Goal: Information Seeking & Learning: Find specific page/section

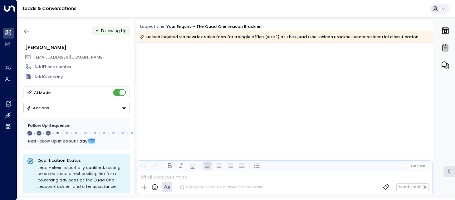
scroll to position [406, 0]
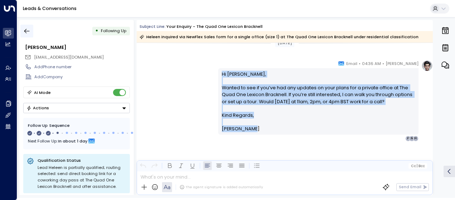
click at [26, 29] on icon "button" at bounding box center [26, 31] width 7 height 7
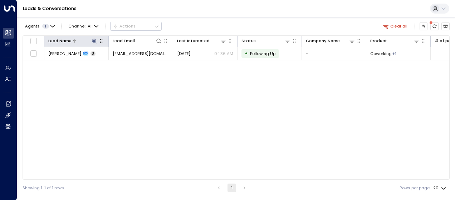
click at [94, 41] on icon at bounding box center [94, 41] width 5 height 5
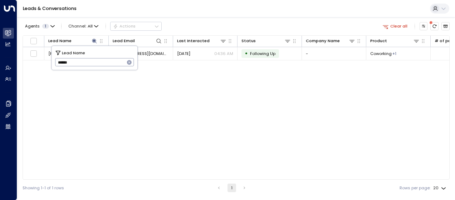
drag, startPoint x: 76, startPoint y: 64, endPoint x: 34, endPoint y: 64, distance: 41.5
click at [34, 64] on body "Overview Leads & Conversations Leads & Conversations Analytics Analytics Agents…" at bounding box center [227, 98] width 455 height 196
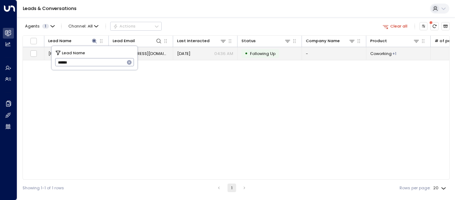
drag, startPoint x: 74, startPoint y: 62, endPoint x: 49, endPoint y: 59, distance: 25.9
click at [49, 59] on body "Overview Leads & Conversations Leads & Conversations Analytics Analytics Agents…" at bounding box center [227, 98] width 455 height 196
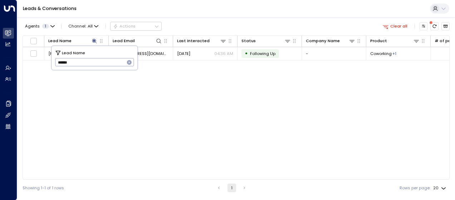
drag, startPoint x: 56, startPoint y: 61, endPoint x: 81, endPoint y: 59, distance: 25.1
click at [81, 59] on input "******" at bounding box center [90, 62] width 70 height 12
click at [60, 61] on input "text" at bounding box center [94, 62] width 79 height 12
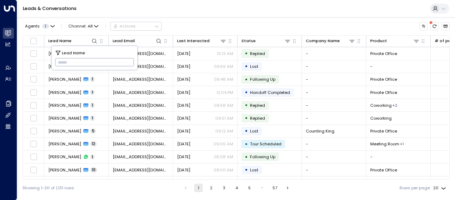
type input "**********"
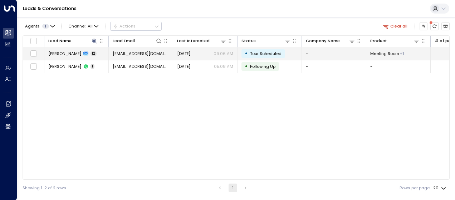
click at [154, 52] on span "[EMAIL_ADDRESS][DOMAIN_NAME]" at bounding box center [141, 54] width 56 height 6
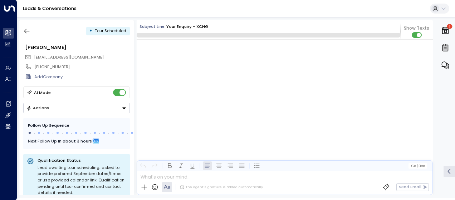
scroll to position [2214, 0]
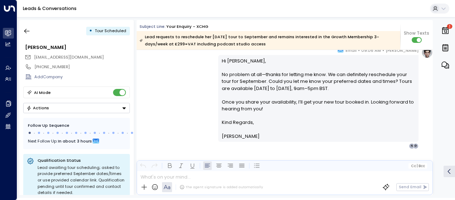
click at [123, 107] on icon "Button group with a nested menu" at bounding box center [124, 108] width 4 height 2
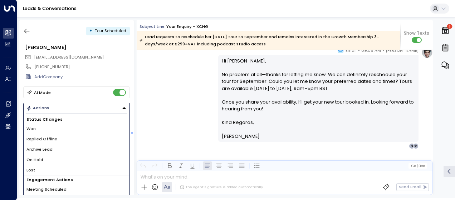
click at [41, 157] on span "On Hold" at bounding box center [34, 160] width 17 height 6
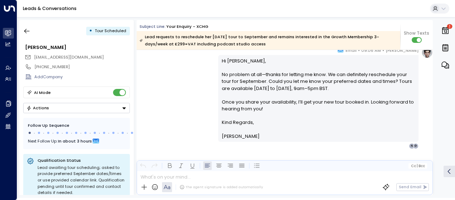
click at [124, 106] on icon "Button group with a nested menu" at bounding box center [124, 108] width 5 height 5
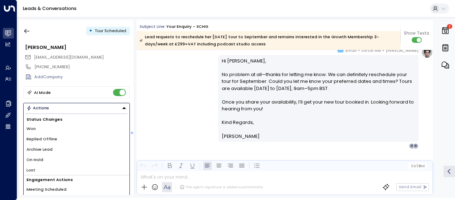
click at [32, 169] on span "Lost" at bounding box center [30, 170] width 9 height 6
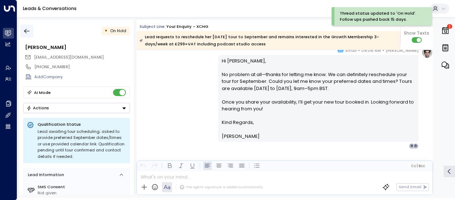
click at [28, 30] on icon "button" at bounding box center [26, 31] width 7 height 7
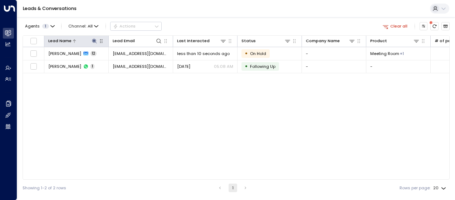
click at [94, 40] on icon at bounding box center [94, 41] width 5 height 5
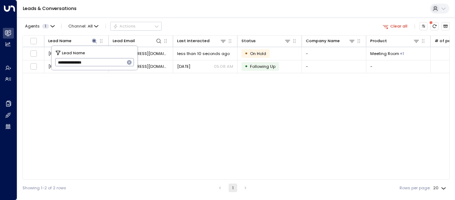
click at [94, 60] on input "**********" at bounding box center [90, 62] width 70 height 12
drag, startPoint x: 55, startPoint y: 62, endPoint x: 98, endPoint y: 64, distance: 43.0
click at [98, 64] on input "**********" at bounding box center [90, 62] width 70 height 12
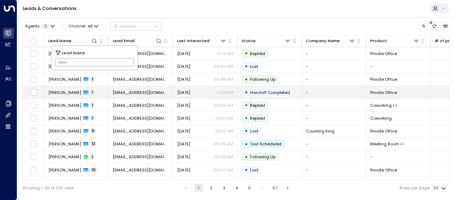
click at [89, 92] on td "Rob Rowe 1" at bounding box center [76, 92] width 64 height 13
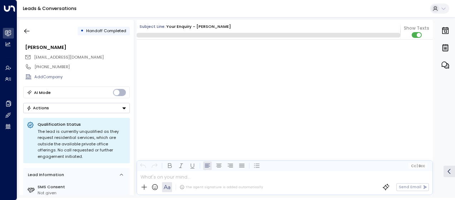
scroll to position [272, 0]
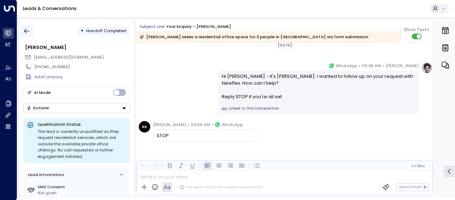
click at [27, 31] on icon "button" at bounding box center [26, 31] width 7 height 7
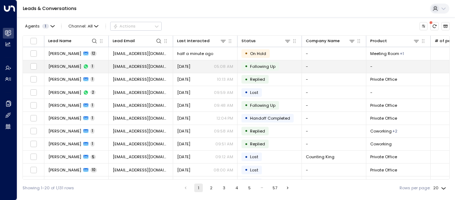
click at [70, 65] on span "[PERSON_NAME]" at bounding box center [64, 67] width 33 height 6
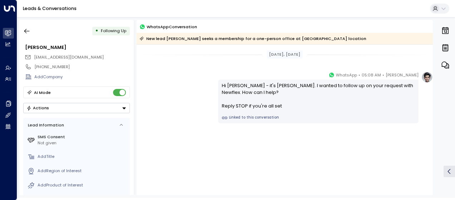
click at [125, 107] on icon "Button group with a nested menu" at bounding box center [124, 108] width 5 height 5
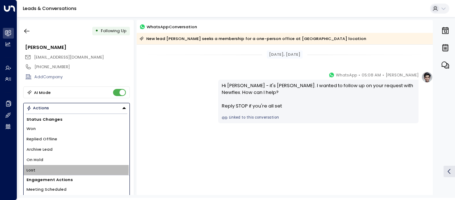
click at [33, 169] on span "Lost" at bounding box center [30, 170] width 9 height 6
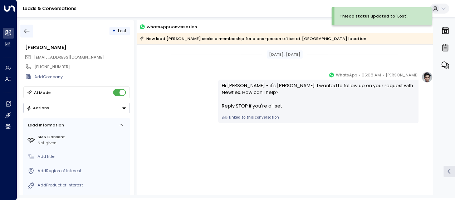
click at [26, 30] on icon "button" at bounding box center [26, 31] width 7 height 7
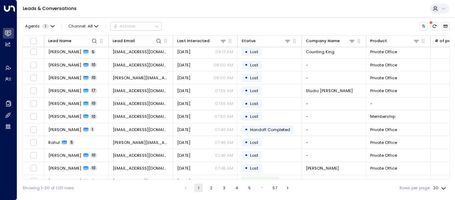
scroll to position [126, 0]
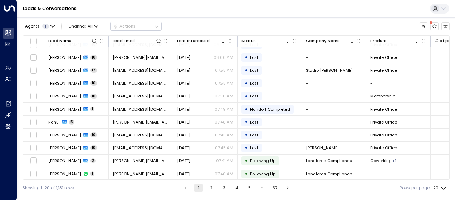
click at [210, 187] on button "2" at bounding box center [211, 188] width 9 height 9
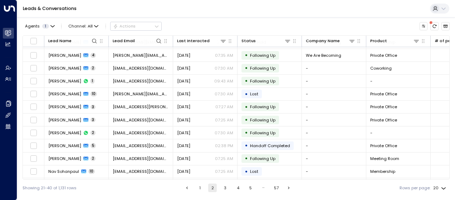
scroll to position [126, 0]
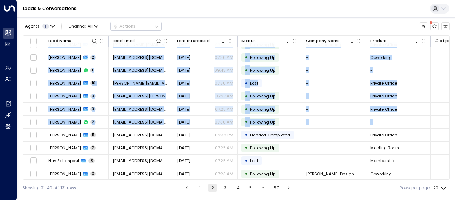
drag, startPoint x: 449, startPoint y: 116, endPoint x: 456, endPoint y: 35, distance: 81.0
click at [454, 35] on html "Overview Leads & Conversations Leads & Conversations Analytics Analytics Agents…" at bounding box center [227, 98] width 455 height 196
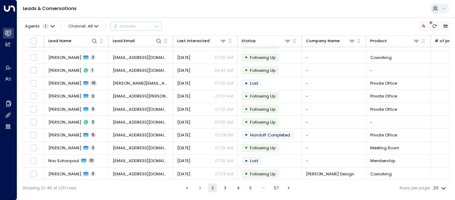
click at [383, 185] on div "Showing 21-40 of 1,131 rows 1 2 3 4 5 … 57 Rows per page: 20 **" at bounding box center [236, 188] width 427 height 16
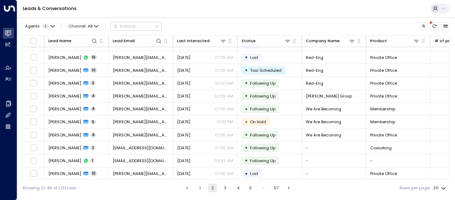
scroll to position [0, 0]
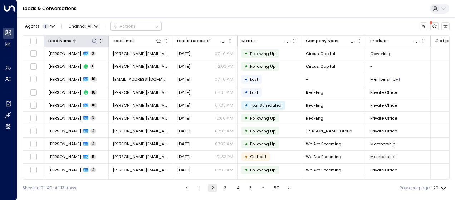
click at [95, 41] on icon at bounding box center [95, 41] width 6 height 6
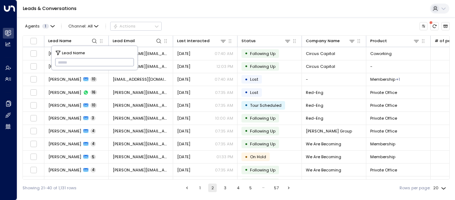
click at [61, 61] on input "text" at bounding box center [94, 62] width 79 height 12
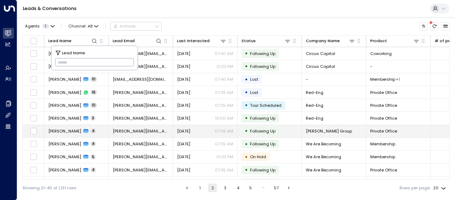
type input "**********"
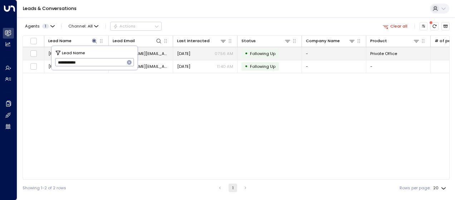
click at [153, 52] on span "natasha@bdgfs.com" at bounding box center [141, 54] width 56 height 6
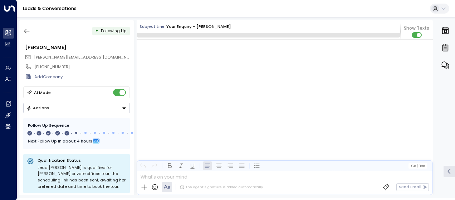
scroll to position [1411, 0]
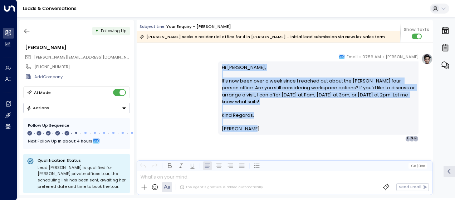
drag, startPoint x: 220, startPoint y: 64, endPoint x: 250, endPoint y: 127, distance: 68.9
click at [250, 127] on div "Hi Natasha, It’s now been over a week since I reached out about the Fredericks …" at bounding box center [318, 98] width 193 height 69
drag, startPoint x: 250, startPoint y: 127, endPoint x: 235, endPoint y: 118, distance: 17.1
copy div "Hi Natasha, It’s now been over a week since I reached out about the Fredericks …"
click at [28, 30] on icon "button" at bounding box center [26, 31] width 7 height 7
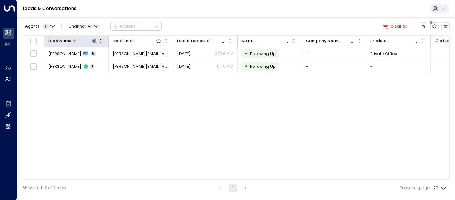
click at [94, 39] on icon at bounding box center [95, 41] width 6 height 6
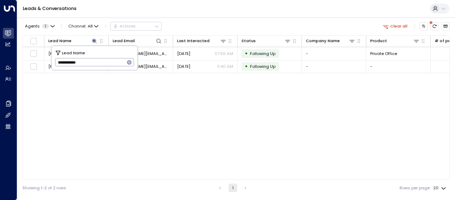
drag, startPoint x: 58, startPoint y: 61, endPoint x: 104, endPoint y: 57, distance: 47.0
click at [104, 57] on input "**********" at bounding box center [90, 62] width 70 height 12
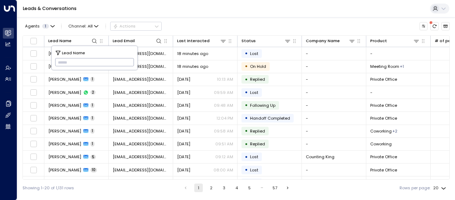
click at [115, 189] on div "Showing 1-20 of 1,131 rows 1 2 3 4 5 … 57 Rows per page: 20 **" at bounding box center [236, 188] width 427 height 16
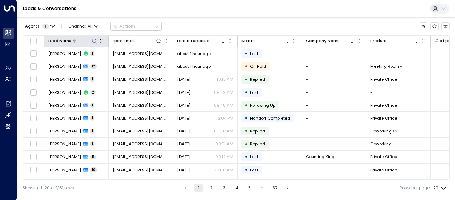
click at [92, 41] on icon at bounding box center [95, 41] width 6 height 6
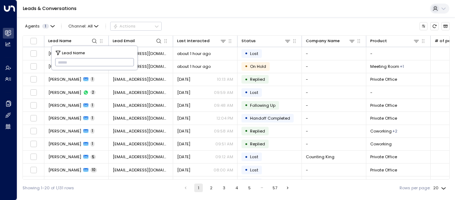
click at [60, 63] on input "text" at bounding box center [94, 62] width 79 height 12
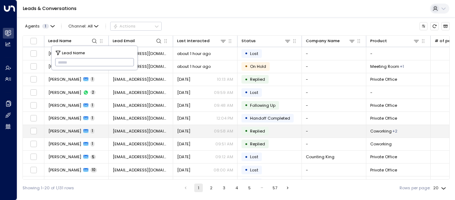
type input "**********"
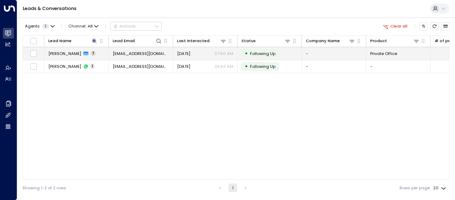
click at [148, 56] on td "saarthak_k@icloud.com" at bounding box center [141, 53] width 64 height 13
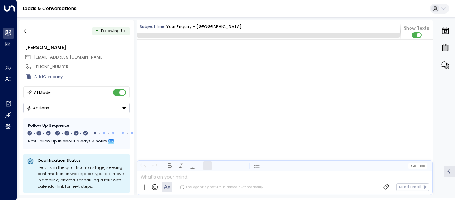
scroll to position [1892, 0]
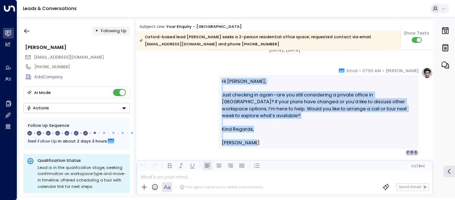
drag, startPoint x: 220, startPoint y: 79, endPoint x: 242, endPoint y: 143, distance: 67.3
click at [242, 143] on div "Olivia Smith • 07:50 AM • Email Hi Saarthak, Just checking in again—are you sti…" at bounding box center [318, 111] width 200 height 88
drag, startPoint x: 242, startPoint y: 143, endPoint x: 239, endPoint y: 137, distance: 6.7
click at [239, 139] on span "Olivia Smith" at bounding box center [241, 142] width 38 height 7
copy div "Hi Saarthak, Just checking in again—are you still considering a private office …"
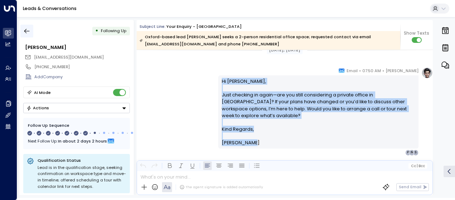
click at [28, 30] on icon "button" at bounding box center [26, 31] width 7 height 7
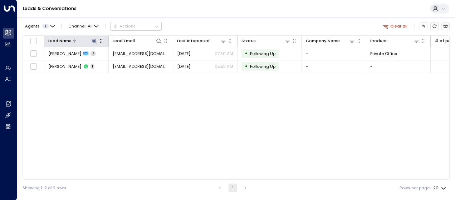
click at [93, 38] on icon at bounding box center [95, 41] width 6 height 6
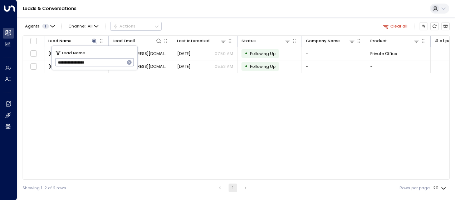
drag, startPoint x: 56, startPoint y: 61, endPoint x: 126, endPoint y: 65, distance: 69.1
click at [126, 65] on div "**********" at bounding box center [94, 62] width 79 height 8
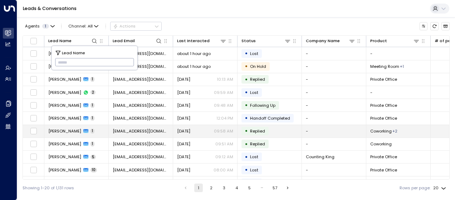
type input "**********"
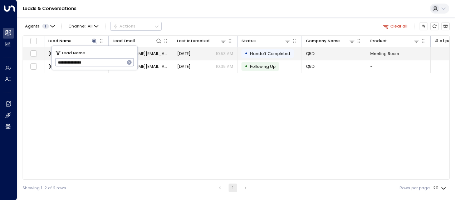
click at [159, 53] on span "rachel.eggington@q5d.com" at bounding box center [141, 54] width 56 height 6
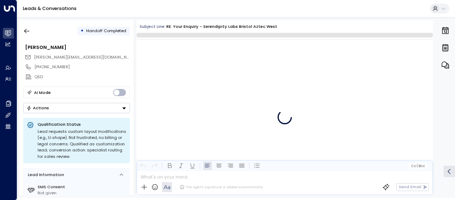
scroll to position [1203, 0]
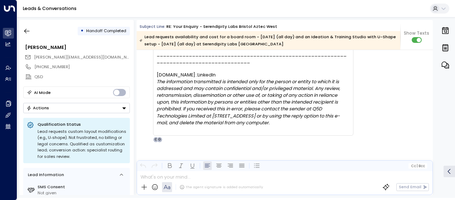
click at [388, 97] on div "RE Rachel Eggington • 10:53 AM • Email Attention: This message was sent from ou…" at bounding box center [286, 30] width 294 height 225
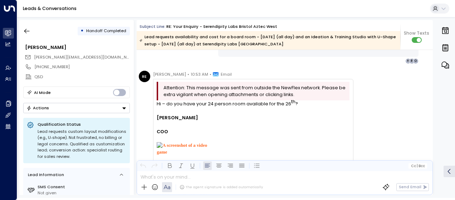
scroll to position [760, 0]
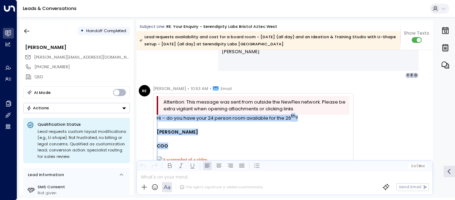
drag, startPoint x: 156, startPoint y: 117, endPoint x: 215, endPoint y: 157, distance: 71.0
click at [215, 157] on div "Attention: This message was sent from outside the NewFlex network. Please be ex…" at bounding box center [253, 198] width 200 height 210
drag, startPoint x: 215, startPoint y: 157, endPoint x: 187, endPoint y: 140, distance: 32.1
copy div "Hi – do you have your 24 person room available for the 26 th ? Rachel Eggington…"
click at [26, 31] on icon "button" at bounding box center [26, 31] width 5 height 5
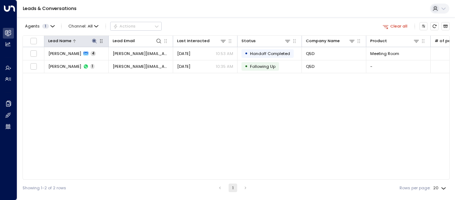
click at [94, 39] on icon at bounding box center [95, 41] width 6 height 6
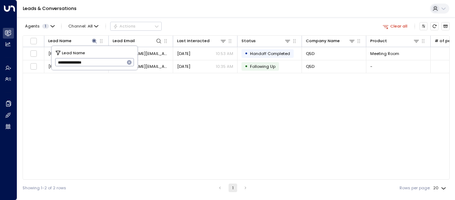
drag, startPoint x: 56, startPoint y: 62, endPoint x: 103, endPoint y: 66, distance: 46.7
click at [103, 66] on input "**********" at bounding box center [90, 62] width 70 height 12
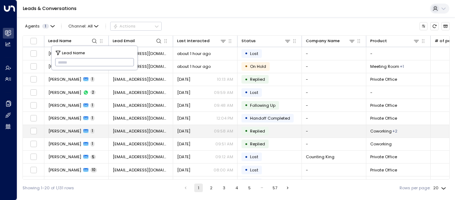
type input "**********"
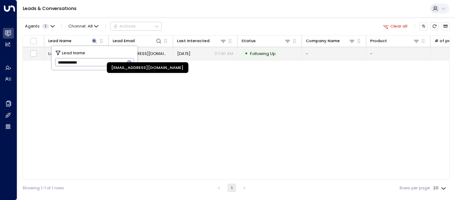
click at [157, 53] on span "meriem@officefreedom.com" at bounding box center [141, 54] width 56 height 6
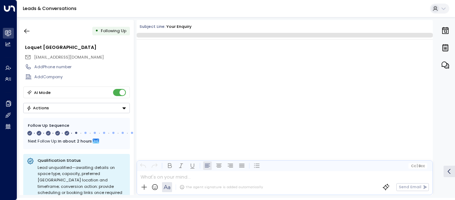
scroll to position [1135, 0]
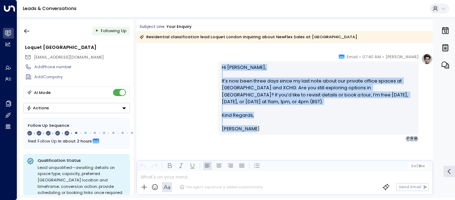
drag, startPoint x: 219, startPoint y: 64, endPoint x: 255, endPoint y: 128, distance: 73.5
click at [255, 128] on div "Hi Meriem, It’s now been three days since my last note about our private office…" at bounding box center [318, 98] width 200 height 73
drag, startPoint x: 255, startPoint y: 128, endPoint x: 239, endPoint y: 105, distance: 28.2
copy div "Hi Meriem, It’s now been three days since my last note about our private office…"
click at [28, 31] on icon "button" at bounding box center [26, 31] width 7 height 7
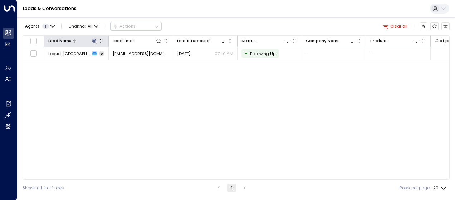
click at [93, 40] on icon at bounding box center [94, 41] width 5 height 5
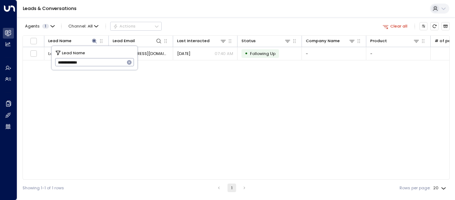
drag, startPoint x: 56, startPoint y: 65, endPoint x: 97, endPoint y: 65, distance: 40.4
click at [97, 65] on input "**********" at bounding box center [90, 62] width 70 height 12
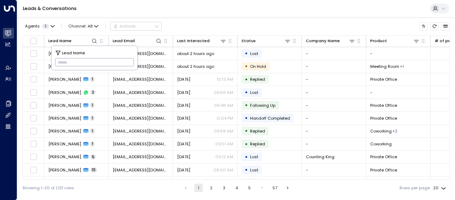
click at [99, 190] on div "Showing 1-20 of 1,131 rows 1 2 3 4 5 … 57 Rows per page: 20 **" at bounding box center [236, 188] width 427 height 16
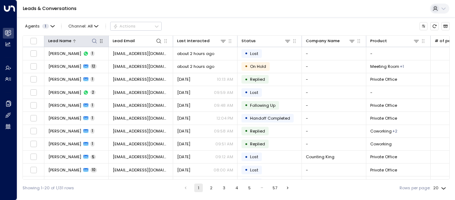
click at [93, 39] on icon at bounding box center [95, 41] width 6 height 6
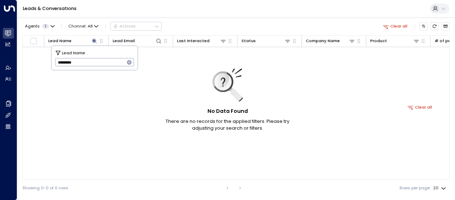
type input "*********"
click at [90, 62] on input "*********" at bounding box center [90, 62] width 70 height 12
drag, startPoint x: 81, startPoint y: 62, endPoint x: 59, endPoint y: 63, distance: 22.5
click at [59, 63] on input "*********" at bounding box center [90, 62] width 70 height 12
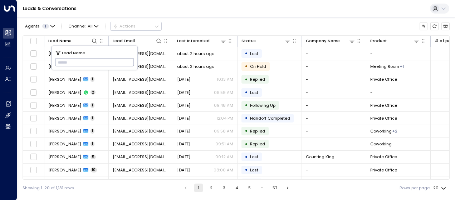
click at [98, 186] on div "Showing 1-20 of 1,131 rows 1 2 3 4 5 … 57 Rows per page: 20 **" at bounding box center [236, 188] width 427 height 16
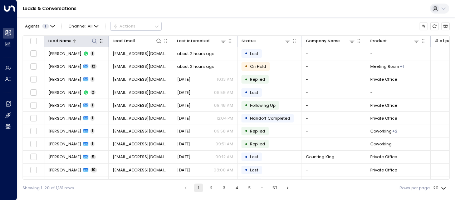
click at [94, 40] on icon at bounding box center [95, 41] width 6 height 6
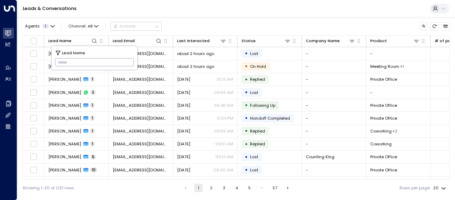
click at [61, 63] on input "text" at bounding box center [94, 62] width 79 height 12
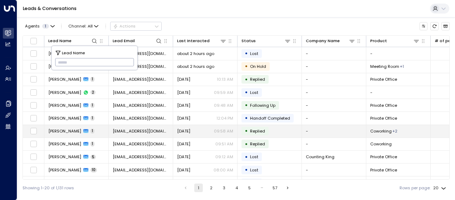
type input "**********"
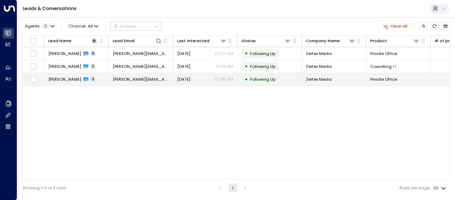
click at [154, 78] on span "alex@officefreedom.com" at bounding box center [141, 80] width 56 height 6
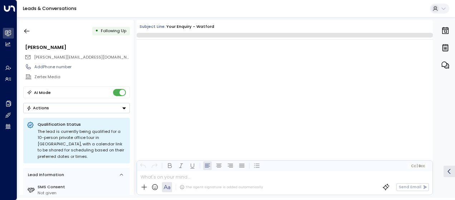
scroll to position [372, 0]
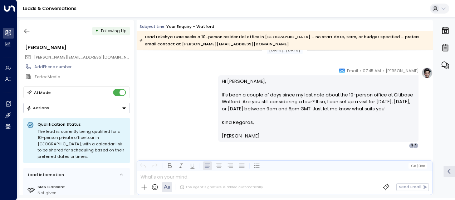
click at [193, 105] on div "Olivia Smith • 07:45 AM • Email Hi Lakshya, It’s been a couple of days since my…" at bounding box center [285, 108] width 296 height 82
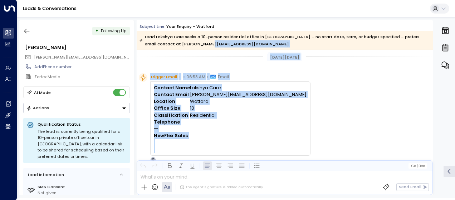
scroll to position [0, 0]
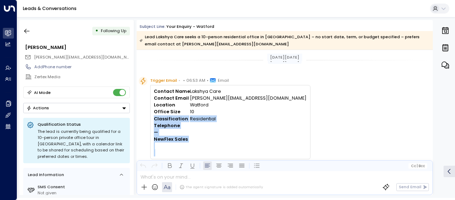
drag, startPoint x: 220, startPoint y: 84, endPoint x: 245, endPoint y: 114, distance: 39.3
drag, startPoint x: 245, startPoint y: 114, endPoint x: 240, endPoint y: 111, distance: 5.6
copy div "Classification Residential Telephone — NewFlex Sales O Olivia Smith • 06:54 AM …"
click at [29, 29] on icon "button" at bounding box center [26, 31] width 7 height 7
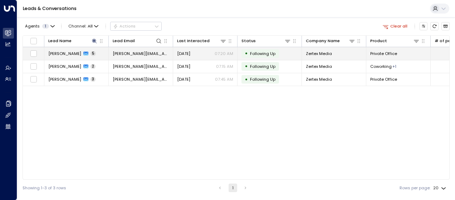
click at [143, 53] on span "alex@officefreedom.com" at bounding box center [141, 54] width 56 height 6
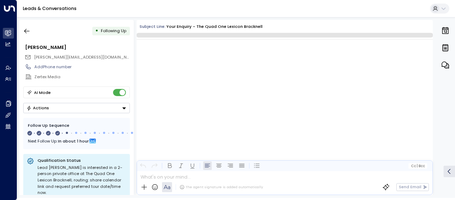
scroll to position [880, 0]
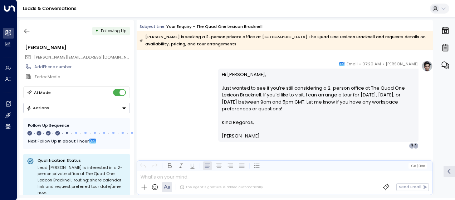
click at [189, 89] on div "Olivia Smith • 07:20 AM • Email Hi Jacques, Just wanted to see if you’re still …" at bounding box center [285, 104] width 296 height 88
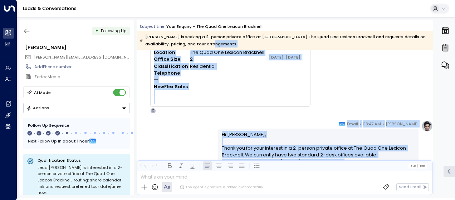
scroll to position [0, 0]
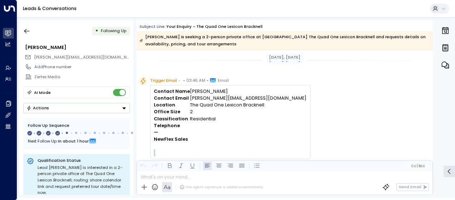
drag, startPoint x: 254, startPoint y: 157, endPoint x: 241, endPoint y: 157, distance: 12.9
drag, startPoint x: 241, startPoint y: 157, endPoint x: 236, endPoint y: 151, distance: 8.2
copy div "O Olivia Smith • 03:47 AM • Email Hi Jacques, Thank you for your interest in a …"
click at [275, 107] on div "Trigger Email • • 03:46 AM • Email Contact Name Jacques Vijoen Contact Email al…" at bounding box center [286, 121] width 294 height 89
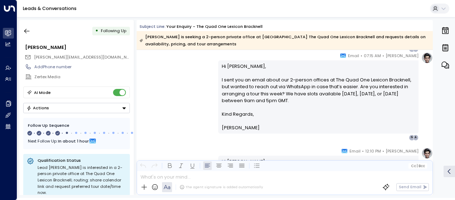
scroll to position [300, 0]
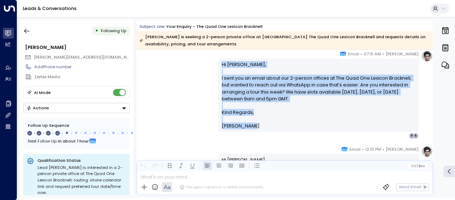
drag, startPoint x: 248, startPoint y: 124, endPoint x: 217, endPoint y: 63, distance: 68.8
click at [218, 63] on div "Hi Jacques, I sent you an email about our 2-person offices at The Quad One Lexi…" at bounding box center [318, 95] width 200 height 73
drag, startPoint x: 217, startPoint y: 63, endPoint x: 231, endPoint y: 79, distance: 21.8
copy div "Hi Jacques, I sent you an email about our 2-person offices at The Quad One Lexi…"
click at [193, 97] on div "Olivia Smith • 07:15 AM • Email Hi Jacques, I sent you an email about our 2-per…" at bounding box center [285, 94] width 296 height 88
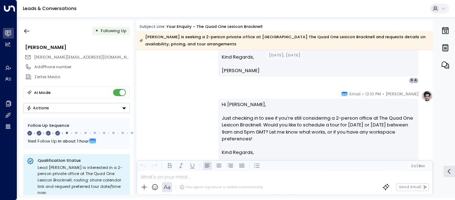
scroll to position [358, 0]
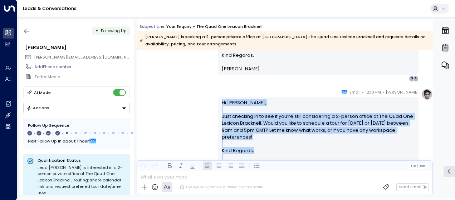
drag, startPoint x: 220, startPoint y: 100, endPoint x: 247, endPoint y: 158, distance: 64.0
click at [247, 158] on div "Hi Jacques, Just checking in to see if you’re still considering a 2-person offi…" at bounding box center [318, 133] width 193 height 69
drag, startPoint x: 247, startPoint y: 158, endPoint x: 235, endPoint y: 139, distance: 22.2
copy div "Hi Jacques, Just checking in to see if you’re still considering a 2-person offi…"
click at [179, 102] on div "Olivia Smith • 12:10 PM • Email Hi Jacques, Just checking in to see if you’re s…" at bounding box center [285, 133] width 296 height 88
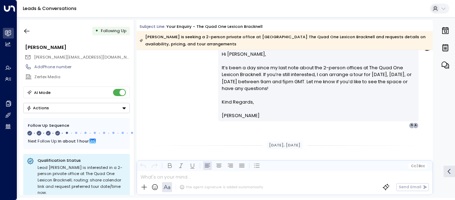
scroll to position [529, 0]
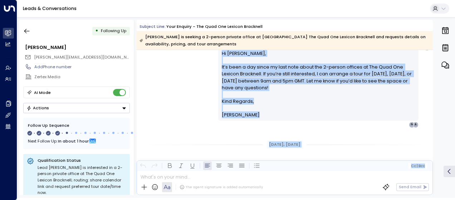
drag, startPoint x: 220, startPoint y: 51, endPoint x: 266, endPoint y: 172, distance: 129.5
click at [266, 172] on div "Subject Line: Your enquiry - The Quad One Lexicon Bracknell Jacques Vijoen is s…" at bounding box center [285, 107] width 296 height 175
copy div "Hi Jacques, It’s been a day since my last note about the 2-person offices at Th…"
click at [29, 32] on icon "button" at bounding box center [26, 31] width 7 height 7
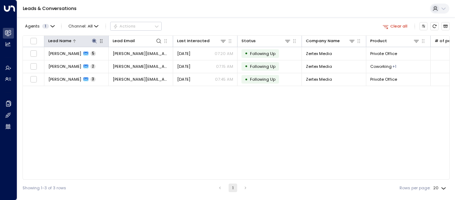
click at [95, 41] on icon at bounding box center [95, 41] width 6 height 6
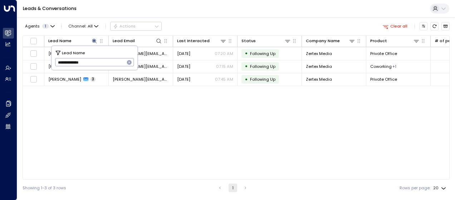
drag, startPoint x: 57, startPoint y: 62, endPoint x: 108, endPoint y: 57, distance: 51.4
click at [108, 57] on input "**********" at bounding box center [90, 62] width 70 height 12
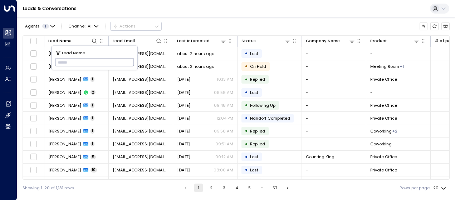
click at [63, 59] on input "text" at bounding box center [94, 62] width 79 height 12
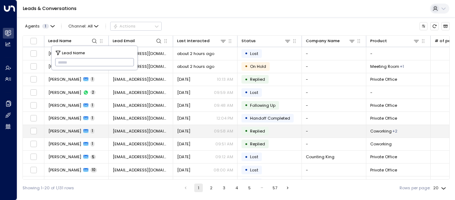
type input "**********"
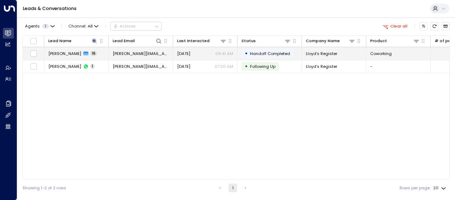
click at [149, 53] on span "debra.taylor@lr.org" at bounding box center [141, 54] width 56 height 6
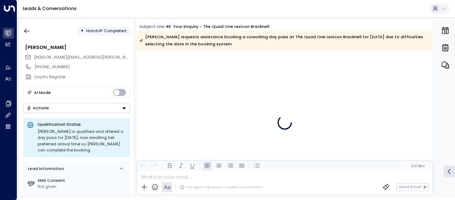
scroll to position [4000, 0]
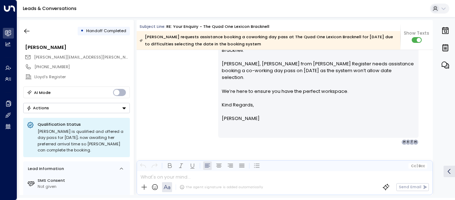
click at [183, 86] on div "Olivia Smith • 09:41 AM • Email Hi Debra, Thanks for confirming your day pass a…" at bounding box center [285, 77] width 296 height 137
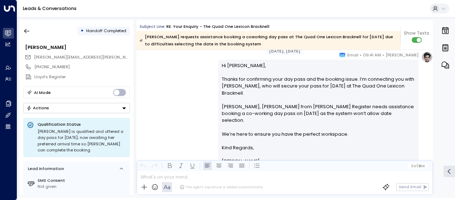
scroll to position [4441, 0]
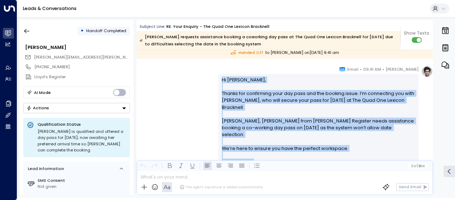
drag, startPoint x: 221, startPoint y: 78, endPoint x: 254, endPoint y: 156, distance: 84.7
click at [254, 156] on div "Hi Debra, Thanks for confirming your day pass and the booking issue. I’m connec…" at bounding box center [318, 135] width 193 height 117
drag, startPoint x: 254, startPoint y: 156, endPoint x: 235, endPoint y: 127, distance: 34.7
copy div "Hi Debra, Thanks for confirming your day pass and the booking issue. I’m connec…"
click at [28, 31] on icon "button" at bounding box center [26, 31] width 7 height 7
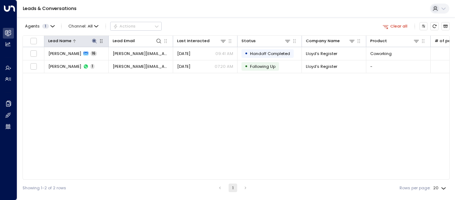
click at [94, 40] on icon at bounding box center [94, 41] width 5 height 5
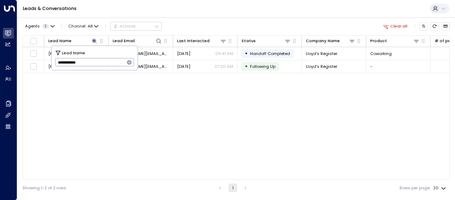
drag, startPoint x: 56, startPoint y: 60, endPoint x: 93, endPoint y: 59, distance: 36.9
click at [93, 59] on input "**********" at bounding box center [90, 62] width 70 height 12
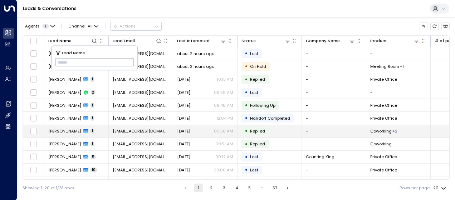
type input "**********"
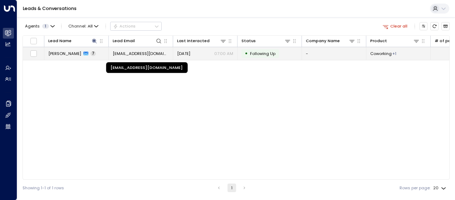
click at [158, 56] on span "nathanshraga85@gmail.com" at bounding box center [141, 54] width 56 height 6
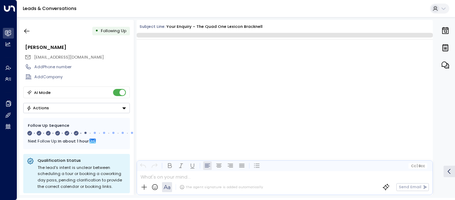
scroll to position [1769, 0]
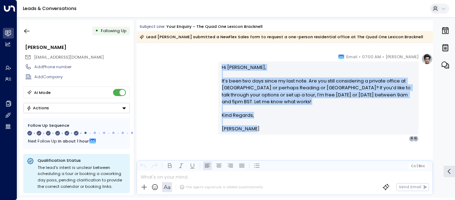
drag, startPoint x: 220, startPoint y: 65, endPoint x: 258, endPoint y: 129, distance: 74.6
click at [258, 129] on div "Hi Nathan, It’s been two days since my last note. Are you still considering a p…" at bounding box center [318, 98] width 193 height 69
drag, startPoint x: 258, startPoint y: 129, endPoint x: 227, endPoint y: 100, distance: 43.0
copy div "Hi Nathan, It’s been two days since my last note. Are you still considering a p…"
click at [28, 31] on icon "button" at bounding box center [26, 31] width 7 height 7
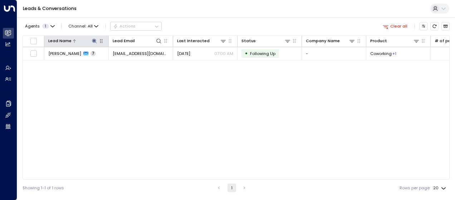
click at [93, 40] on icon at bounding box center [94, 41] width 5 height 5
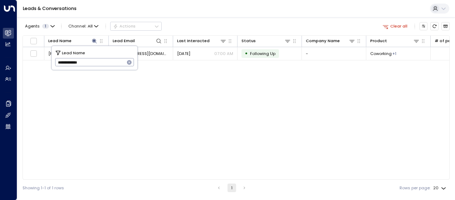
drag, startPoint x: 56, startPoint y: 62, endPoint x: 104, endPoint y: 63, distance: 47.6
click at [104, 63] on input "**********" at bounding box center [90, 62] width 70 height 12
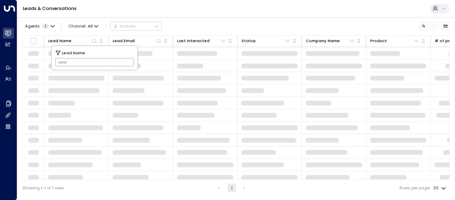
click at [58, 62] on input "text" at bounding box center [94, 62] width 79 height 12
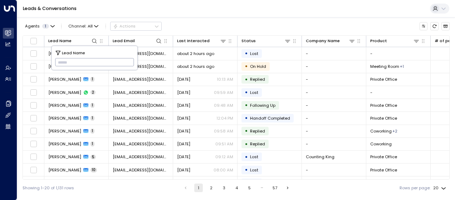
click at [58, 62] on input "text" at bounding box center [94, 62] width 79 height 12
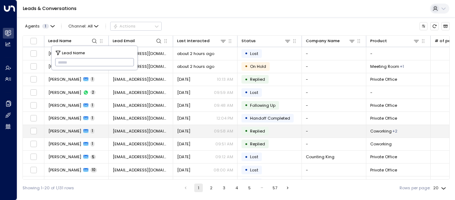
type input "**********"
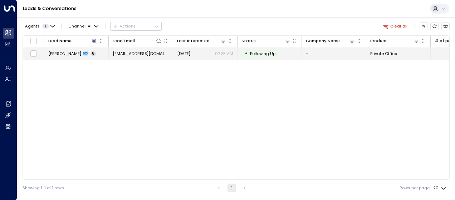
click at [157, 52] on span "alesianerose@gmail.com" at bounding box center [141, 54] width 56 height 6
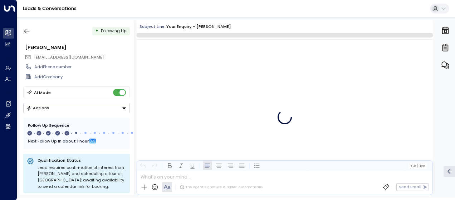
scroll to position [1320, 0]
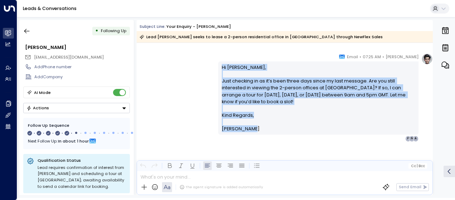
drag, startPoint x: 220, startPoint y: 67, endPoint x: 254, endPoint y: 132, distance: 73.6
click at [254, 132] on div "Hi Alesiane, Just checking in as it’s been three days since my last message. Ar…" at bounding box center [318, 98] width 193 height 69
drag, startPoint x: 254, startPoint y: 132, endPoint x: 240, endPoint y: 110, distance: 25.8
copy div "Hi Alesiane, Just checking in as it’s been three days since my last message. Ar…"
click at [25, 31] on icon "button" at bounding box center [26, 31] width 5 height 5
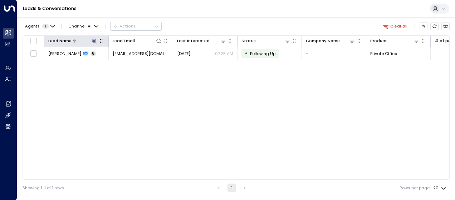
click at [95, 44] on icon at bounding box center [95, 41] width 6 height 6
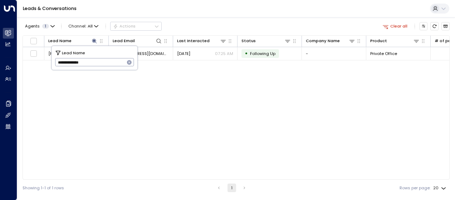
drag, startPoint x: 56, startPoint y: 61, endPoint x: 112, endPoint y: 63, distance: 55.8
click at [112, 63] on input "**********" at bounding box center [90, 62] width 70 height 12
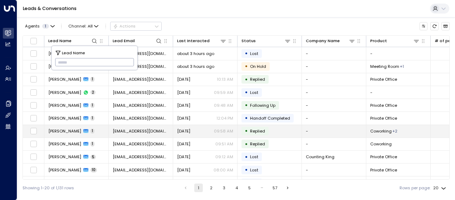
type input "**********"
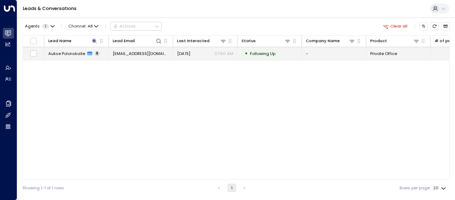
click at [182, 54] on span "Aug 15, 2025" at bounding box center [183, 54] width 13 height 6
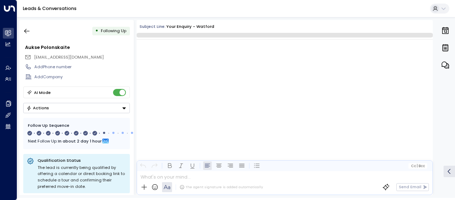
scroll to position [2320, 0]
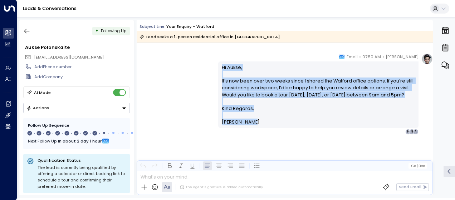
drag, startPoint x: 220, startPoint y: 66, endPoint x: 255, endPoint y: 137, distance: 78.7
click at [255, 135] on div "Olivia Smith • 07:50 AM • Email Hi Aukse, It’s now been over two weeks since I …" at bounding box center [318, 94] width 200 height 82
drag, startPoint x: 255, startPoint y: 137, endPoint x: 234, endPoint y: 107, distance: 36.3
copy div "Hi Aukse, It’s now been over two weeks since I shared the Watford office option…"
click at [28, 31] on icon "button" at bounding box center [26, 31] width 5 height 5
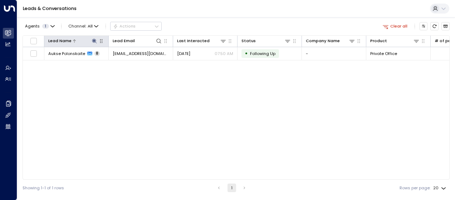
click at [93, 41] on icon at bounding box center [95, 41] width 6 height 6
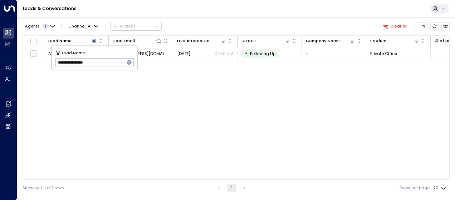
drag, startPoint x: 55, startPoint y: 62, endPoint x: 114, endPoint y: 60, distance: 59.1
click at [114, 60] on input "**********" at bounding box center [90, 62] width 70 height 12
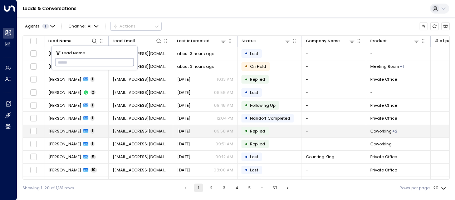
type input "**********"
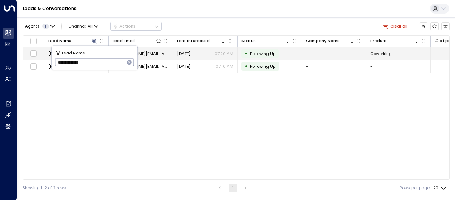
click at [159, 53] on span "julia@stowhillestates.com" at bounding box center [141, 54] width 56 height 6
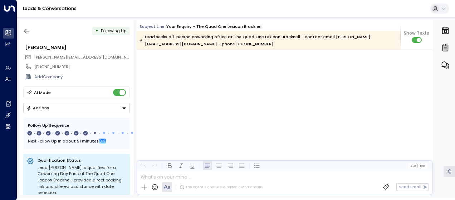
scroll to position [1841, 0]
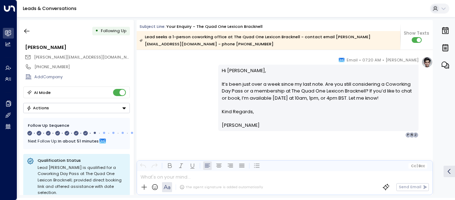
click at [225, 74] on p "Hi Julia, It’s been just over a week since my last note. Are you still consider…" at bounding box center [318, 87] width 193 height 41
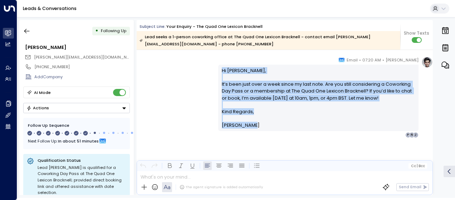
drag, startPoint x: 221, startPoint y: 68, endPoint x: 268, endPoint y: 125, distance: 74.4
click at [268, 125] on div "Hi Julia, It’s been just over a week since my last note. Are you still consider…" at bounding box center [318, 98] width 193 height 62
drag, startPoint x: 268, startPoint y: 125, endPoint x: 232, endPoint y: 98, distance: 44.9
copy div "Hi Julia, It’s been just over a week since my last note. Are you still consider…"
click at [30, 32] on button "button" at bounding box center [26, 31] width 13 height 13
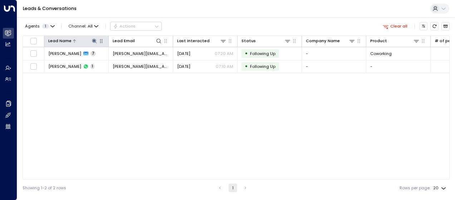
click at [93, 39] on icon at bounding box center [94, 41] width 5 height 5
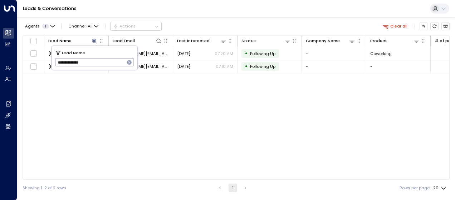
drag, startPoint x: 55, startPoint y: 63, endPoint x: 109, endPoint y: 63, distance: 53.6
click at [109, 63] on input "**********" at bounding box center [90, 62] width 70 height 12
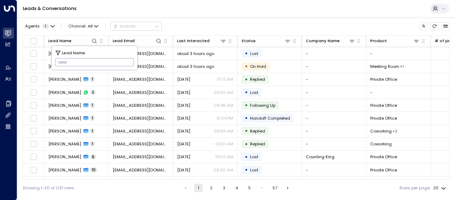
click at [59, 62] on input "text" at bounding box center [94, 62] width 79 height 12
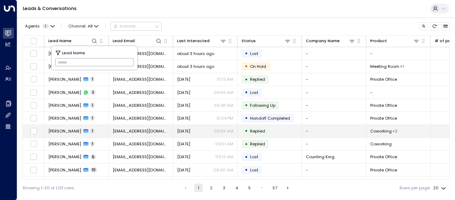
type input "**********"
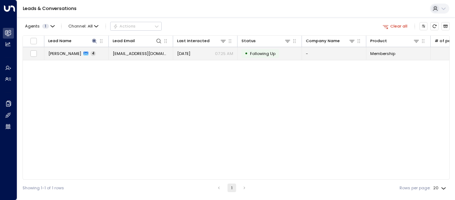
click at [183, 54] on span "[DATE]" at bounding box center [183, 54] width 13 height 6
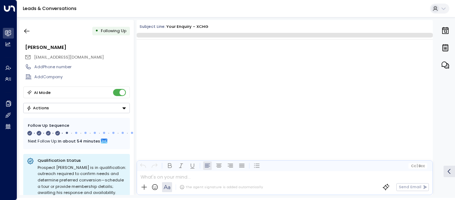
scroll to position [736, 0]
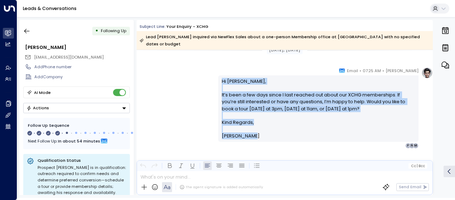
drag, startPoint x: 220, startPoint y: 71, endPoint x: 257, endPoint y: 135, distance: 74.2
click at [257, 135] on div "Olivia Smith • 07:25 AM • Email Hi Matthew, It’s been a few days since I last r…" at bounding box center [318, 108] width 200 height 82
drag, startPoint x: 257, startPoint y: 135, endPoint x: 233, endPoint y: 101, distance: 41.9
click at [26, 30] on icon "button" at bounding box center [26, 31] width 7 height 7
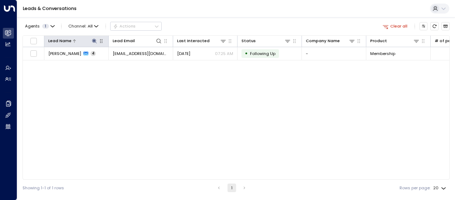
click at [96, 41] on icon at bounding box center [95, 41] width 6 height 6
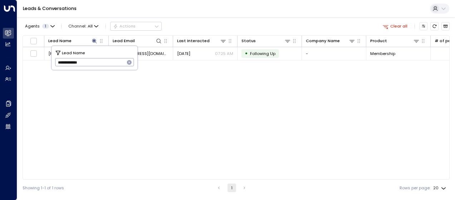
drag, startPoint x: 57, startPoint y: 60, endPoint x: 110, endPoint y: 60, distance: 52.9
click at [110, 60] on input "**********" at bounding box center [90, 62] width 70 height 12
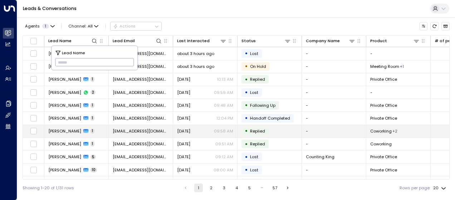
type input "**********"
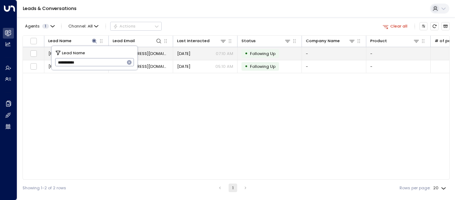
click at [185, 53] on span "[DATE]" at bounding box center [183, 54] width 13 height 6
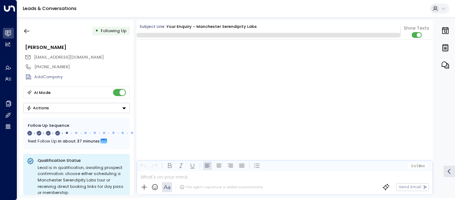
scroll to position [880, 0]
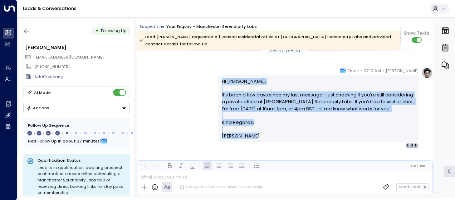
drag, startPoint x: 220, startPoint y: 79, endPoint x: 255, endPoint y: 136, distance: 67.5
click at [255, 136] on div "Hi Laura, It’s been a few days since my last message—just checking if you’re st…" at bounding box center [318, 109] width 193 height 62
drag, startPoint x: 255, startPoint y: 136, endPoint x: 240, endPoint y: 118, distance: 23.6
click at [26, 29] on icon "button" at bounding box center [26, 31] width 5 height 5
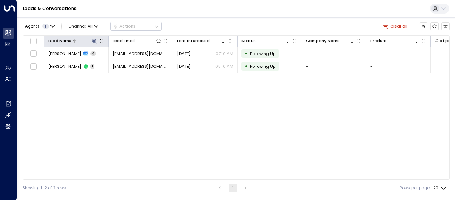
click at [93, 39] on icon at bounding box center [95, 41] width 6 height 6
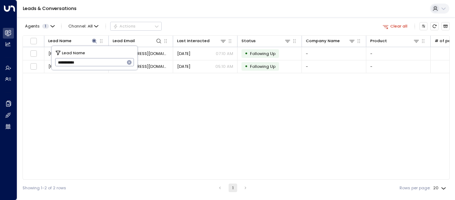
drag, startPoint x: 55, startPoint y: 63, endPoint x: 102, endPoint y: 58, distance: 47.5
click at [102, 58] on input "**********" at bounding box center [90, 62] width 70 height 12
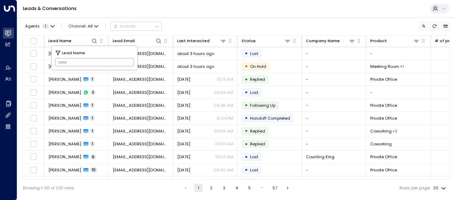
type input "***"
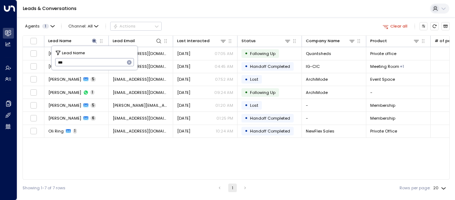
click at [146, 171] on div "Lead Name Lead Email Last Interacted Status Company Name Product # of people AI…" at bounding box center [236, 107] width 427 height 144
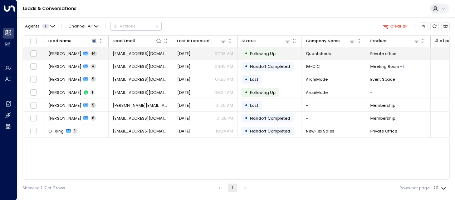
click at [124, 54] on span "oli@quantsheds.com" at bounding box center [141, 54] width 56 height 6
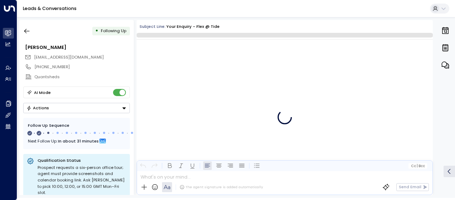
scroll to position [2614, 0]
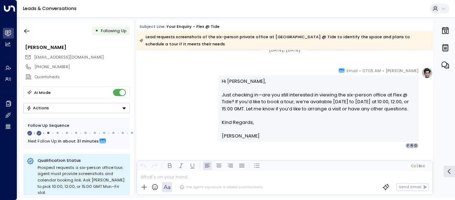
click at [198, 101] on div "Olivia Smith • 07:05 AM • Email Hi Oli, Just checking in—are you still interest…" at bounding box center [285, 108] width 296 height 82
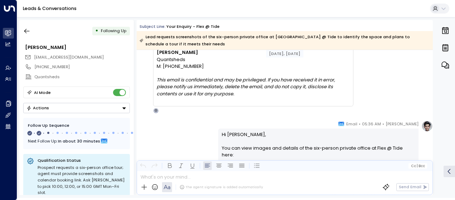
scroll to position [664, 0]
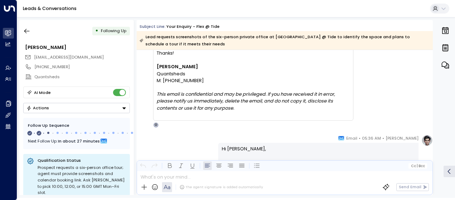
click at [143, 82] on div "OS Oliver Scott • 05:35 AM • Email Attention: This message was sent from outsid…" at bounding box center [246, 57] width 215 height 142
drag, startPoint x: 205, startPoint y: 79, endPoint x: 164, endPoint y: 79, distance: 40.4
click at [164, 79] on div "M: +44 7460 056363" at bounding box center [253, 80] width 193 height 7
click at [144, 74] on div "OS Oliver Scott • 05:35 AM • Email Attention: This message was sent from outsid…" at bounding box center [246, 57] width 215 height 142
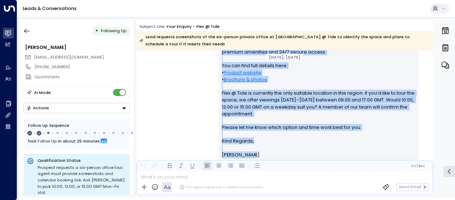
scroll to position [220, 0]
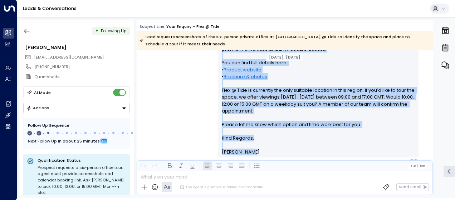
drag, startPoint x: 219, startPoint y: 76, endPoint x: 293, endPoint y: 153, distance: 106.5
click at [293, 153] on div "Hi Oli, Thank you for your interest in Flex @ Tide. While we don’t have a four-…" at bounding box center [318, 59] width 200 height 197
drag, startPoint x: 293, startPoint y: 153, endPoint x: 241, endPoint y: 98, distance: 75.4
click at [166, 74] on div "Olivia Smith • 05:29 AM • Email Hi Oli, Thank you for your interest in Flex @ T…" at bounding box center [285, 59] width 296 height 212
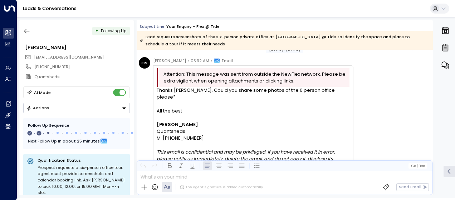
scroll to position [349, 0]
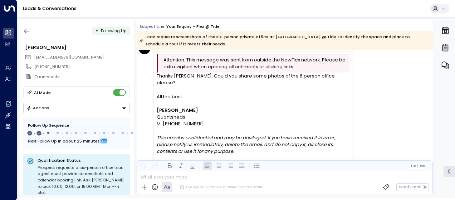
drag, startPoint x: 155, startPoint y: 73, endPoint x: 203, endPoint y: 119, distance: 66.8
click at [203, 119] on div "Attention: This message was sent from outside the NewFlex network. Please be ex…" at bounding box center [253, 107] width 200 height 113
drag, startPoint x: 203, startPoint y: 119, endPoint x: 182, endPoint y: 111, distance: 22.0
click at [144, 86] on div "OS Oliver Scott • 05:32 AM • Email Attention: This message was sent from outsid…" at bounding box center [246, 107] width 215 height 128
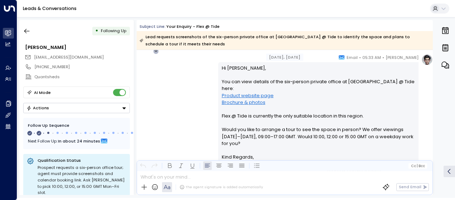
scroll to position [478, 0]
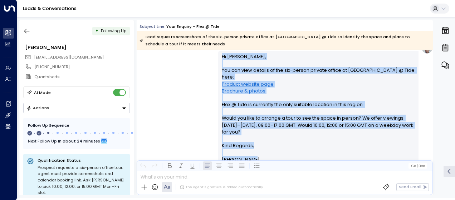
drag, startPoint x: 221, startPoint y: 56, endPoint x: 251, endPoint y: 157, distance: 105.6
click at [251, 157] on div "Hi Oli, You can view details of the six-person private office at Flex @ Tide he…" at bounding box center [318, 108] width 200 height 114
drag, startPoint x: 251, startPoint y: 157, endPoint x: 233, endPoint y: 115, distance: 46.2
click at [177, 103] on div "Olivia Smith • 05:33 AM • Email Hi Oli, You can view details of the six-person …" at bounding box center [285, 108] width 296 height 130
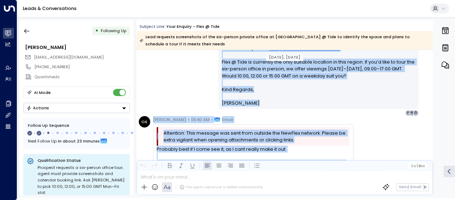
scroll to position [821, 0]
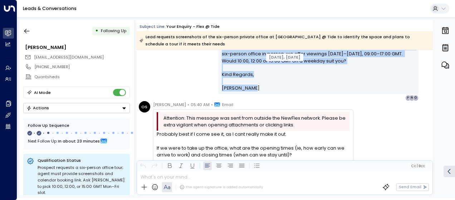
drag, startPoint x: 158, startPoint y: 91, endPoint x: 243, endPoint y: 91, distance: 85.1
drag, startPoint x: 243, startPoint y: 91, endPoint x: 233, endPoint y: 77, distance: 17.0
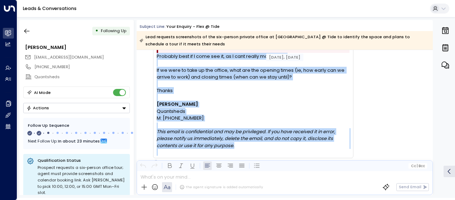
scroll to position [950, 0]
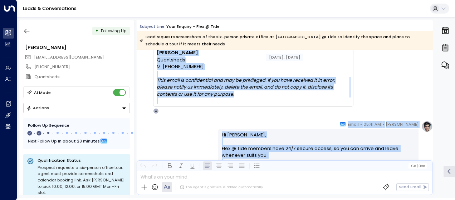
drag, startPoint x: 157, startPoint y: 133, endPoint x: 264, endPoint y: 161, distance: 110.8
click at [264, 161] on div "Subject Line: Your enquiry - Flex @ Tide Lead requests screenshots of the six-p…" at bounding box center [285, 107] width 296 height 175
drag, startPoint x: 264, startPoint y: 161, endPoint x: 242, endPoint y: 149, distance: 24.9
click at [144, 108] on div "OS Oliver Scott • 05:40 AM • Email Attention: This message was sent from outsid…" at bounding box center [246, 43] width 215 height 142
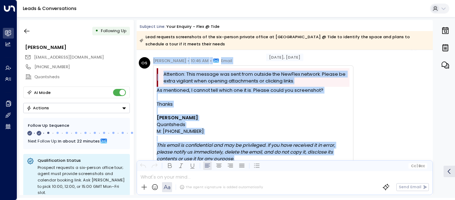
scroll to position [1526, 0]
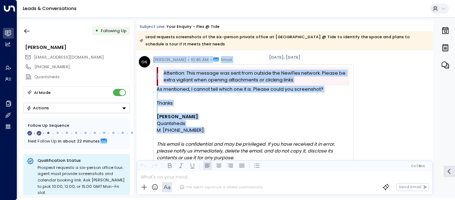
drag, startPoint x: 220, startPoint y: 85, endPoint x: 277, endPoint y: 134, distance: 75.9
click at [28, 29] on icon "button" at bounding box center [26, 31] width 7 height 7
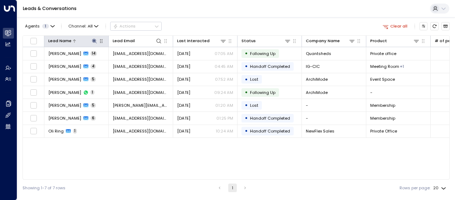
click at [95, 40] on icon at bounding box center [95, 41] width 6 height 6
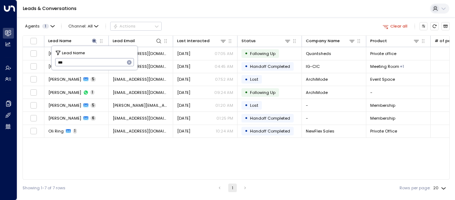
drag, startPoint x: 58, startPoint y: 65, endPoint x: 75, endPoint y: 64, distance: 17.5
click at [75, 64] on input "***" at bounding box center [90, 62] width 70 height 12
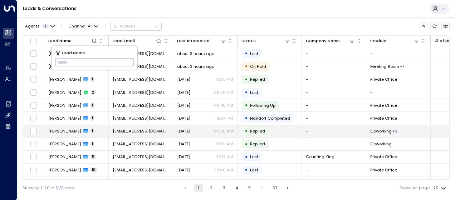
type input "*******"
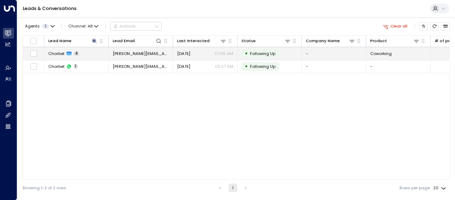
click at [184, 53] on span "[DATE]" at bounding box center [183, 54] width 13 height 6
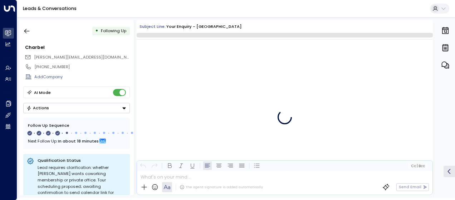
scroll to position [749, 0]
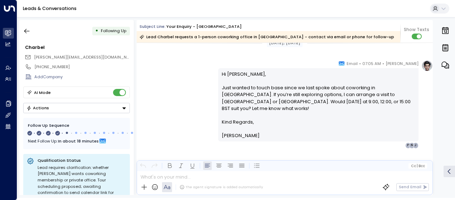
click at [185, 85] on div "Olivia Smith • 07:05 AM • Email Hi Charbel, Just wanted to touch base since we …" at bounding box center [285, 104] width 296 height 88
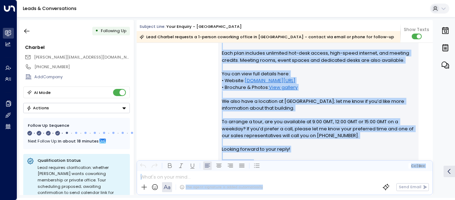
scroll to position [202, 0]
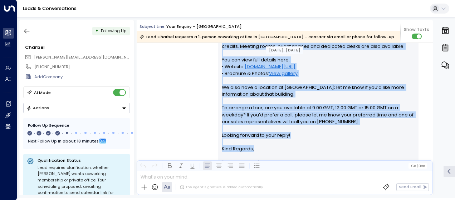
drag, startPoint x: 220, startPoint y: 73, endPoint x: 261, endPoint y: 153, distance: 90.2
click at [261, 153] on div "Hi Charbel, Thank you for your interest in a coworking membership in Cambridge.…" at bounding box center [318, 70] width 193 height 192
drag, startPoint x: 261, startPoint y: 153, endPoint x: 249, endPoint y: 123, distance: 32.7
click at [28, 29] on icon "button" at bounding box center [26, 31] width 7 height 7
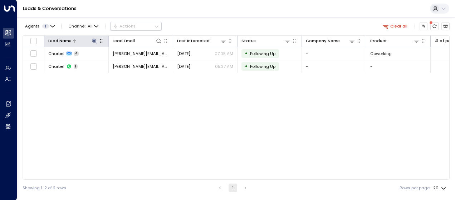
click at [92, 39] on icon at bounding box center [95, 41] width 6 height 6
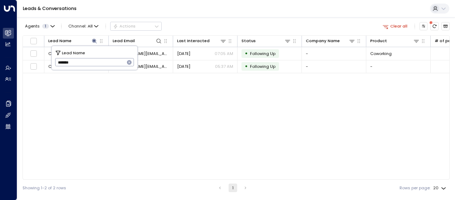
drag, startPoint x: 55, startPoint y: 62, endPoint x: 84, endPoint y: 63, distance: 29.3
click at [84, 63] on input "*******" at bounding box center [90, 62] width 70 height 12
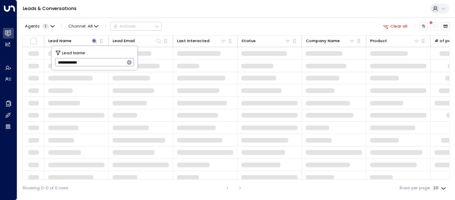
type input "**********"
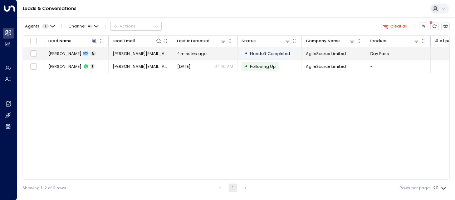
click at [155, 49] on td "paul.hutchinson@agilesource.co.uk" at bounding box center [141, 53] width 64 height 13
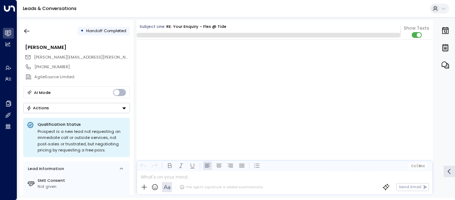
scroll to position [863, 0]
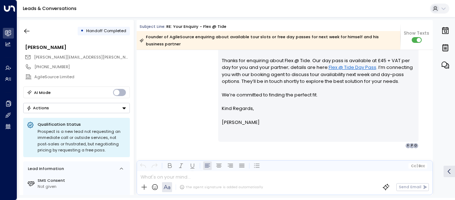
click at [187, 82] on div "Olivia Smith • 06:48 AM • Email Hi Paul, Thanks for enquiring about Flex @ Tide…" at bounding box center [285, 91] width 296 height 116
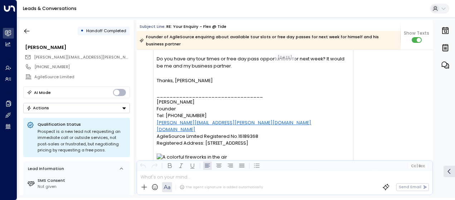
scroll to position [833, 0]
